Goal: Information Seeking & Learning: Check status

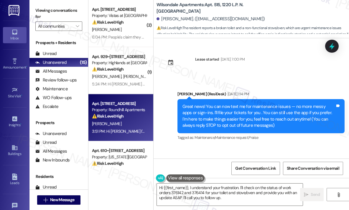
scroll to position [10568, 0]
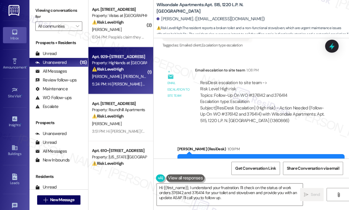
click at [133, 66] on div "Property: Highlands at [GEOGRAPHIC_DATA] Apartments" at bounding box center [119, 63] width 55 height 6
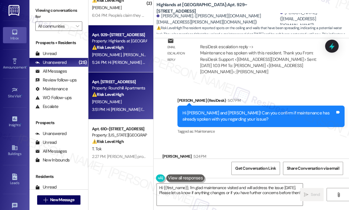
scroll to position [59, 0]
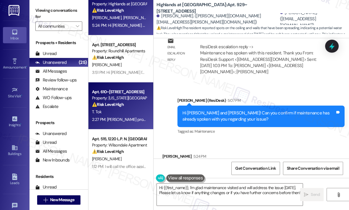
click at [128, 101] on div "Property: [US_STATE][GEOGRAPHIC_DATA] Apartments" at bounding box center [119, 98] width 55 height 6
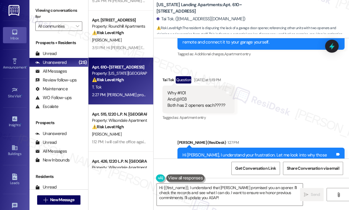
scroll to position [147, 0]
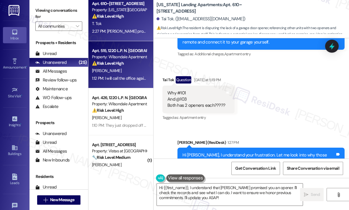
click at [123, 65] on strong "⚠️ Risk Level: High" at bounding box center [108, 63] width 32 height 5
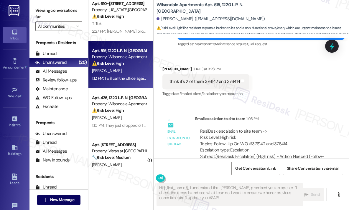
scroll to position [10509, 0]
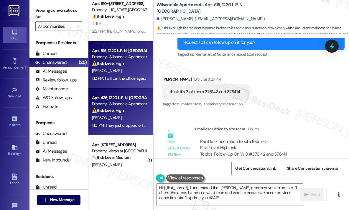
click at [147, 96] on div "Apt. 426, 1220 L.P. N. [GEOGRAPHIC_DATA] Property: Wilsondale Apartments ⚠️ Ris…" at bounding box center [120, 111] width 65 height 47
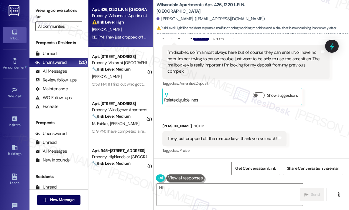
scroll to position [265, 0]
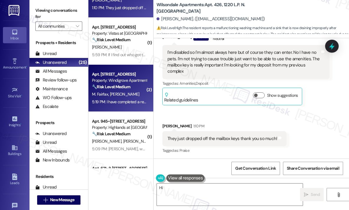
click at [116, 95] on span "[PERSON_NAME]" at bounding box center [124, 94] width 29 height 5
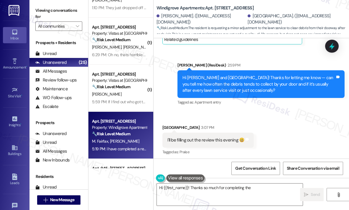
scroll to position [627, 0]
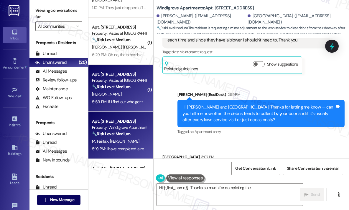
click at [106, 83] on div "Property: Vistas at [GEOGRAPHIC_DATA]" at bounding box center [119, 81] width 55 height 6
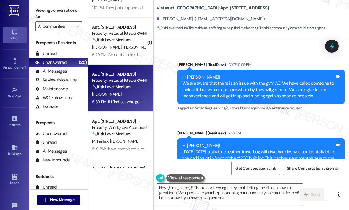
scroll to position [1700, 0]
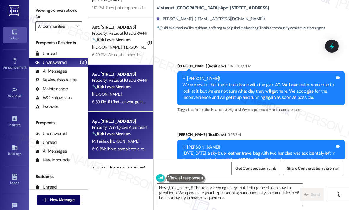
click at [144, 116] on div "Apt. [STREET_ADDRESS] Property: Windigrove Apartments 🔧 Risk Level: Medium The …" at bounding box center [120, 135] width 65 height 47
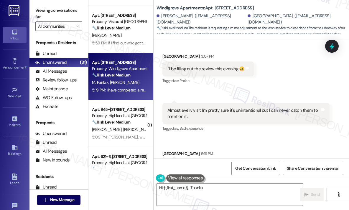
scroll to position [804, 0]
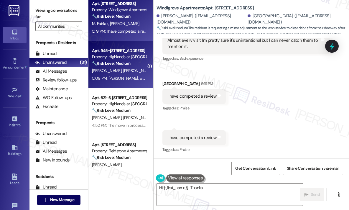
click at [119, 56] on div "Property: Highlands at [GEOGRAPHIC_DATA] Apartments" at bounding box center [119, 57] width 55 height 6
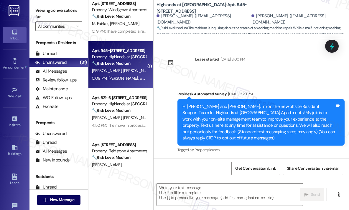
scroll to position [16142, 0]
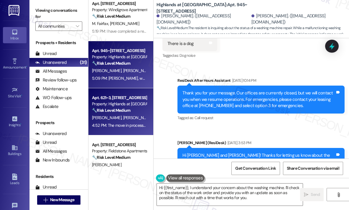
click at [114, 110] on strong "🔧 Risk Level: Medium" at bounding box center [111, 110] width 38 height 5
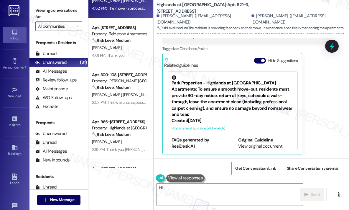
scroll to position [501, 0]
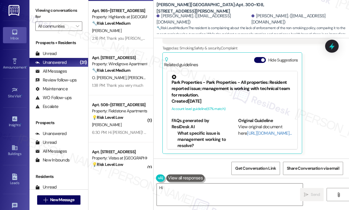
scroll to position [619, 0]
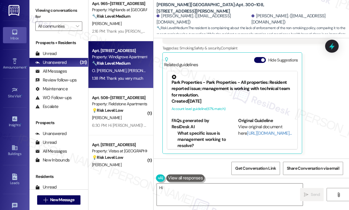
click at [126, 65] on strong "🔧 Risk Level: Medium" at bounding box center [111, 63] width 38 height 5
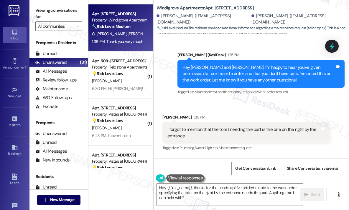
scroll to position [678, 0]
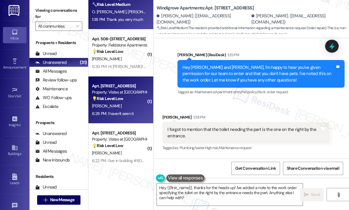
click at [136, 104] on div "[PERSON_NAME]" at bounding box center [119, 106] width 56 height 7
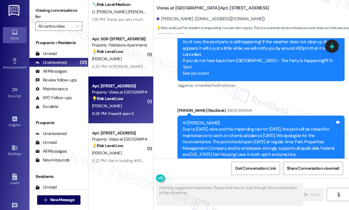
scroll to position [2142, 0]
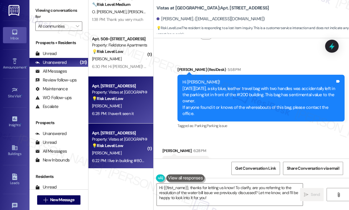
click at [119, 137] on div "Property: Vistas at [GEOGRAPHIC_DATA]" at bounding box center [119, 139] width 55 height 6
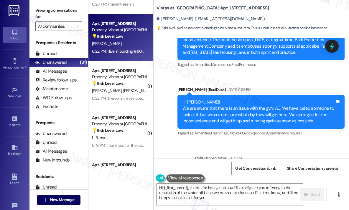
scroll to position [825, 0]
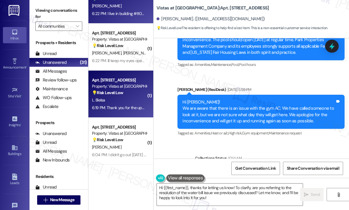
click at [123, 84] on div "Property: Vistas at [GEOGRAPHIC_DATA]" at bounding box center [119, 86] width 55 height 6
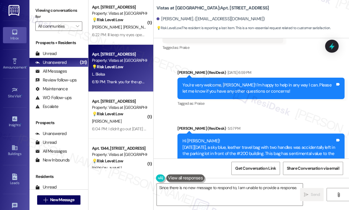
scroll to position [884, 0]
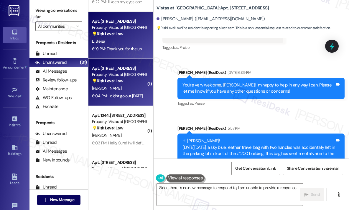
click at [132, 93] on div "6:04 PM: I didn't go out [DATE] I hope whoever found it will be decent enough t…" at bounding box center [119, 96] width 56 height 7
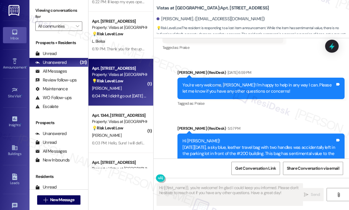
scroll to position [823, 0]
